Goal: Transaction & Acquisition: Purchase product/service

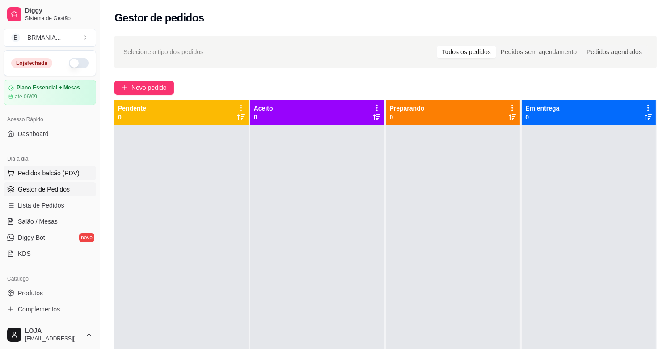
click at [59, 166] on button "Pedidos balcão (PDV)" at bounding box center [50, 173] width 93 height 14
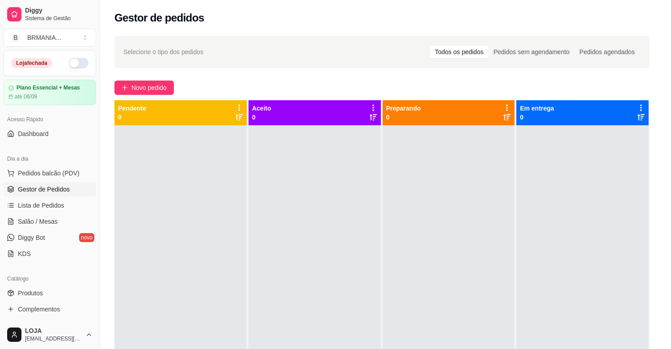
click at [69, 176] on img at bounding box center [60, 168] width 84 height 57
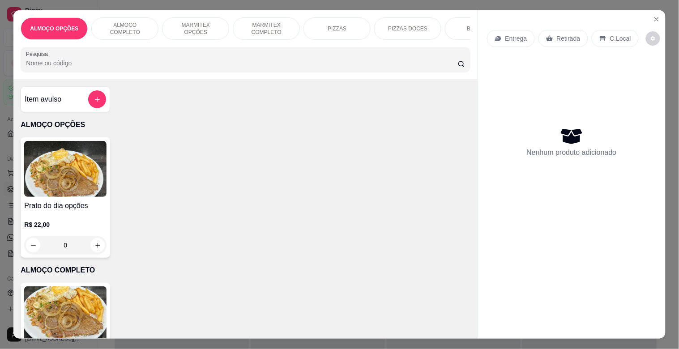
click at [453, 30] on div "BEBIDAS" at bounding box center [478, 28] width 67 height 22
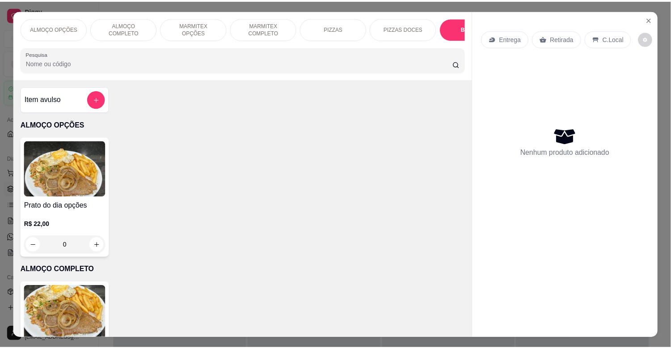
scroll to position [21, 0]
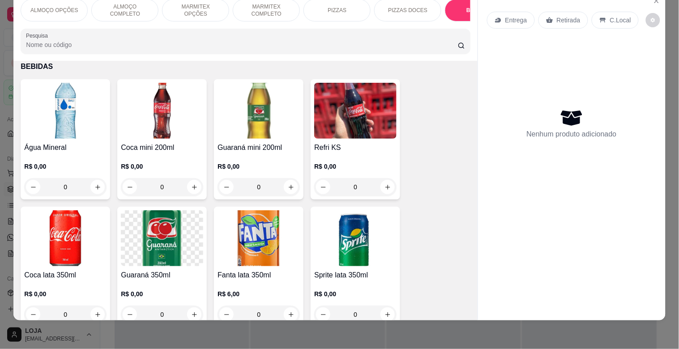
click at [71, 115] on img at bounding box center [65, 111] width 82 height 56
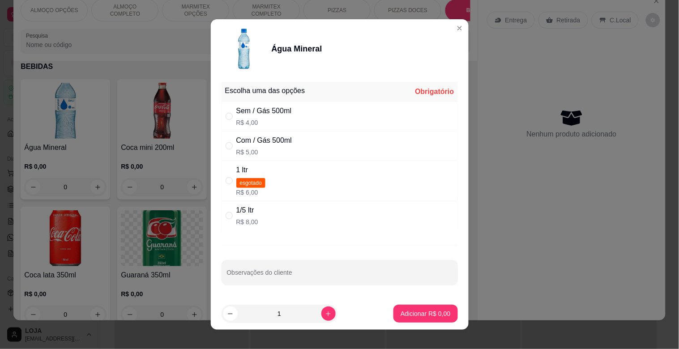
click at [275, 139] on div "Com / Gás 500ml" at bounding box center [263, 140] width 55 height 11
radio input "true"
click at [434, 315] on p "Adicionar R$ 5,00" at bounding box center [425, 313] width 48 height 8
type input "1"
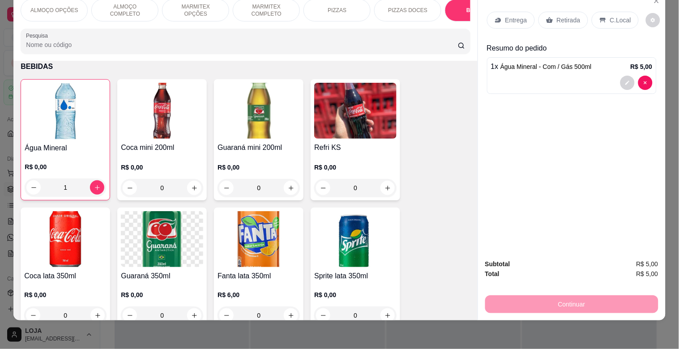
click at [67, 241] on img at bounding box center [65, 239] width 82 height 56
click at [362, 235] on img at bounding box center [355, 239] width 82 height 56
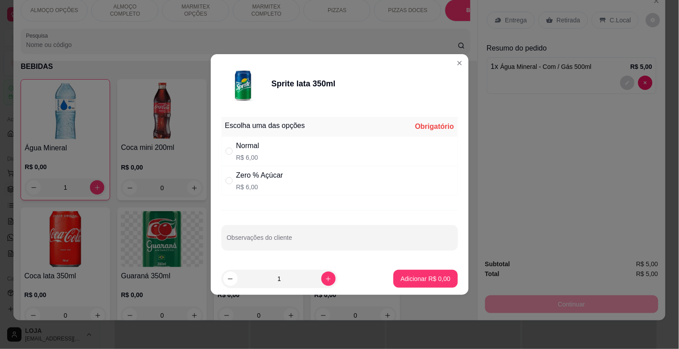
click at [291, 153] on div "Normal R$ 6,00" at bounding box center [339, 151] width 236 height 30
radio input "true"
click at [427, 284] on button "Adicionar R$ 6,00" at bounding box center [425, 279] width 64 height 18
type input "1"
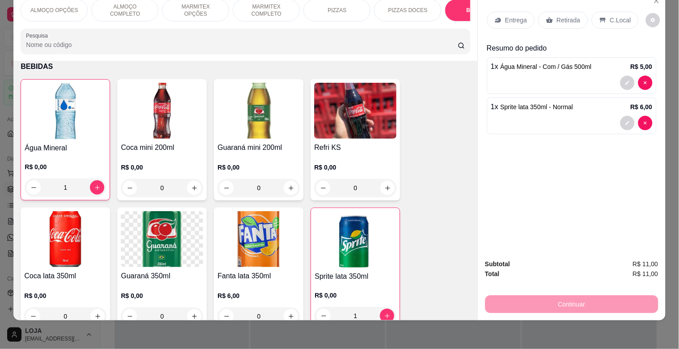
click at [538, 18] on div "Retirada" at bounding box center [563, 20] width 50 height 17
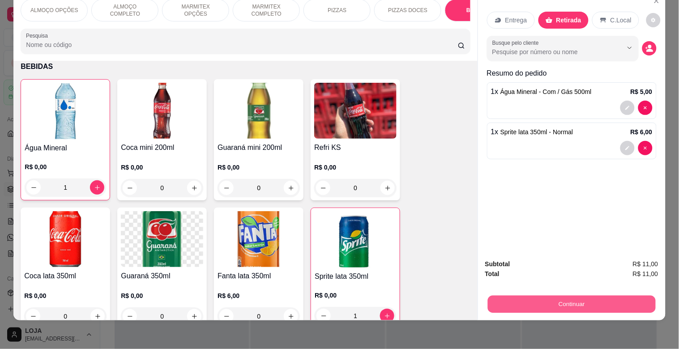
click at [531, 298] on button "Continuar" at bounding box center [571, 303] width 168 height 17
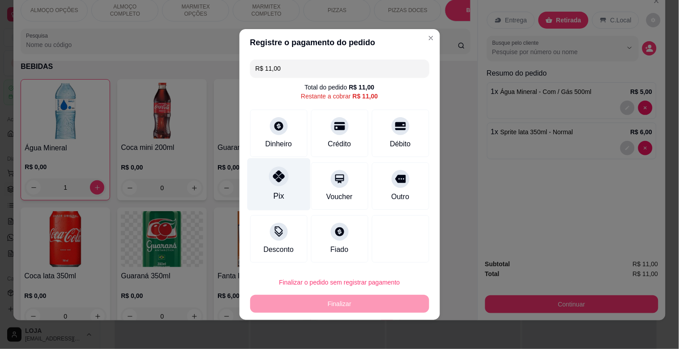
click at [285, 181] on div at bounding box center [279, 176] width 20 height 20
type input "R$ 0,00"
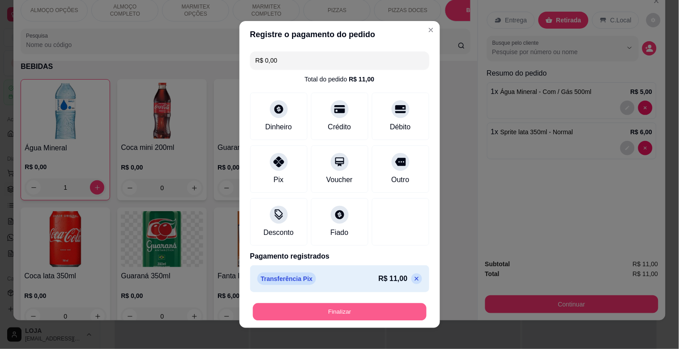
click at [392, 318] on button "Finalizar" at bounding box center [340, 311] width 174 height 17
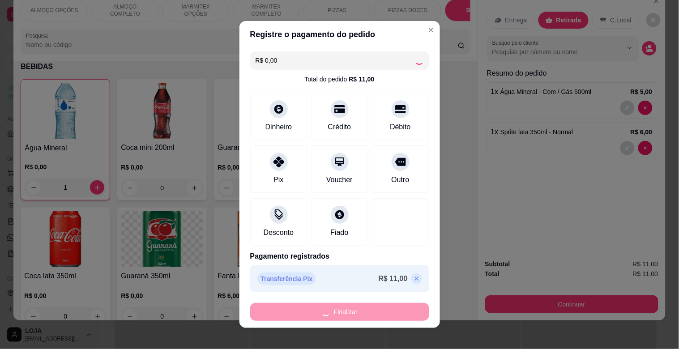
type input "0"
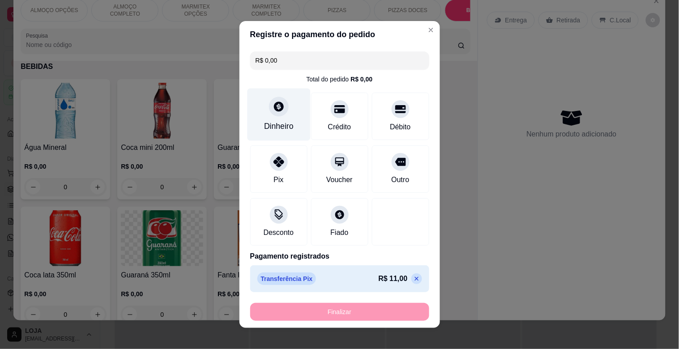
type input "-R$ 11,00"
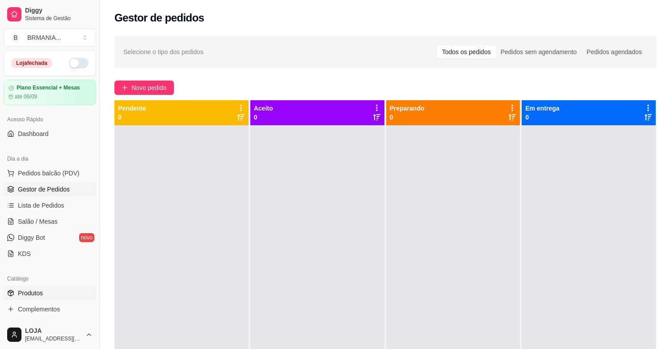
click at [18, 296] on span "Produtos" at bounding box center [30, 293] width 25 height 9
